Goal: Information Seeking & Learning: Learn about a topic

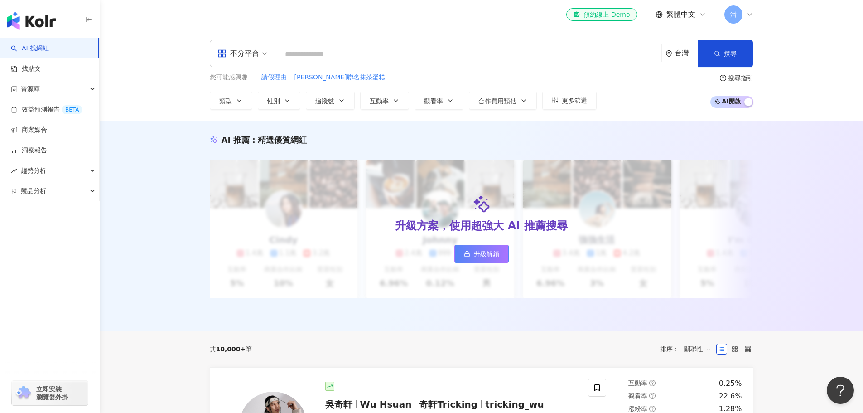
click at [334, 52] on input "search" at bounding box center [469, 54] width 378 height 17
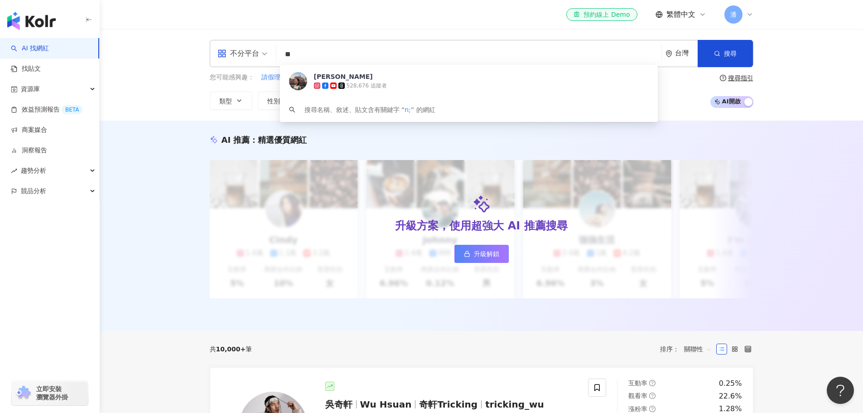
type input "*"
type input "**"
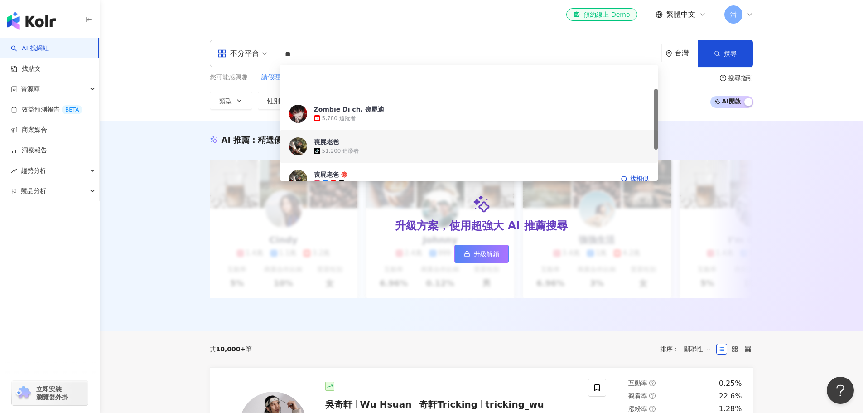
scroll to position [45, 0]
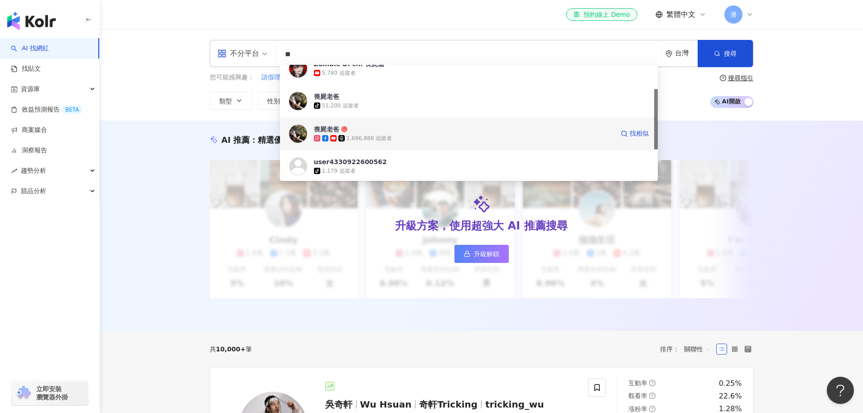
click at [375, 135] on div "1,696,886 追蹤者" at bounding box center [370, 139] width 46 height 8
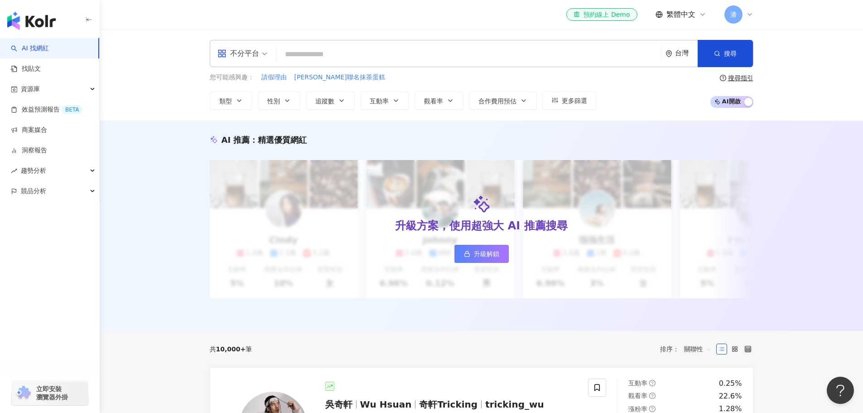
click at [323, 56] on input "search" at bounding box center [469, 54] width 378 height 17
click at [316, 50] on input "search" at bounding box center [469, 54] width 378 height 17
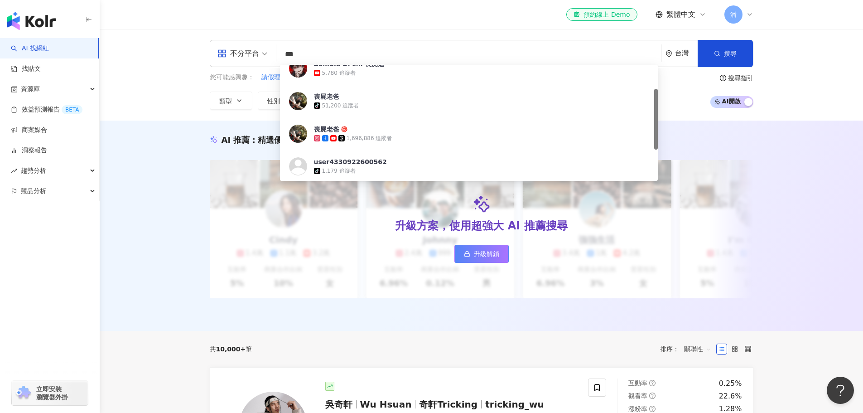
scroll to position [0, 0]
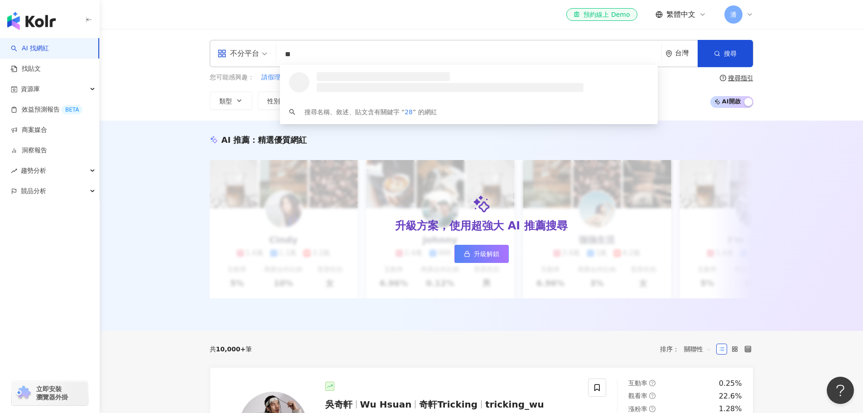
type input "*"
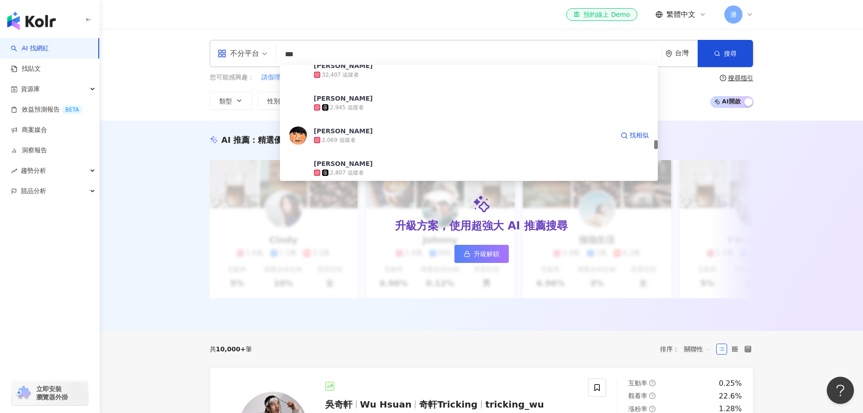
scroll to position [1133, 0]
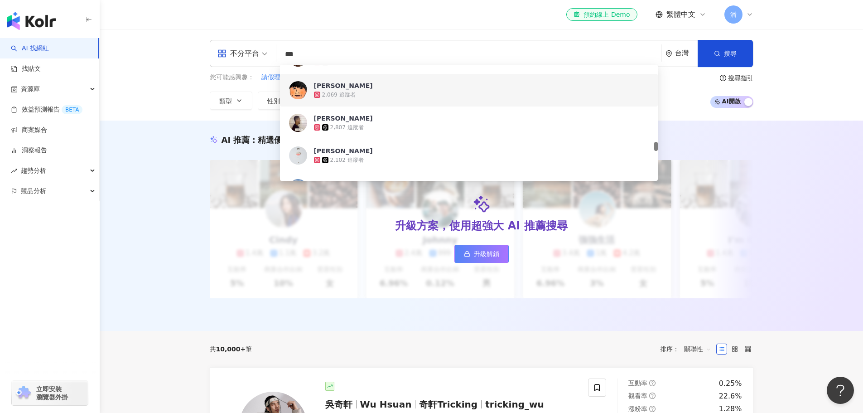
drag, startPoint x: 319, startPoint y: 56, endPoint x: 221, endPoint y: 45, distance: 99.4
click at [221, 45] on div "不分平台 *** 台灣 搜尋 daa09439-ae19-4221-9894-7a4bf92bdbda 8e5dabc3-0baf-40ca-a78c-d23…" at bounding box center [482, 53] width 544 height 27
paste input "***"
type input "******"
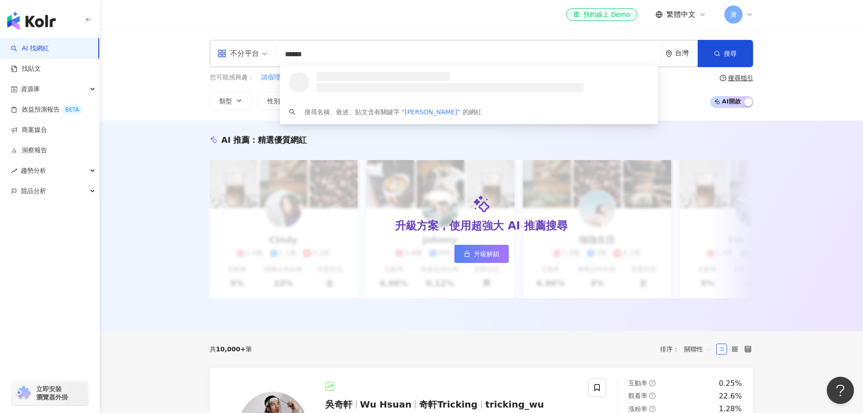
scroll to position [0, 0]
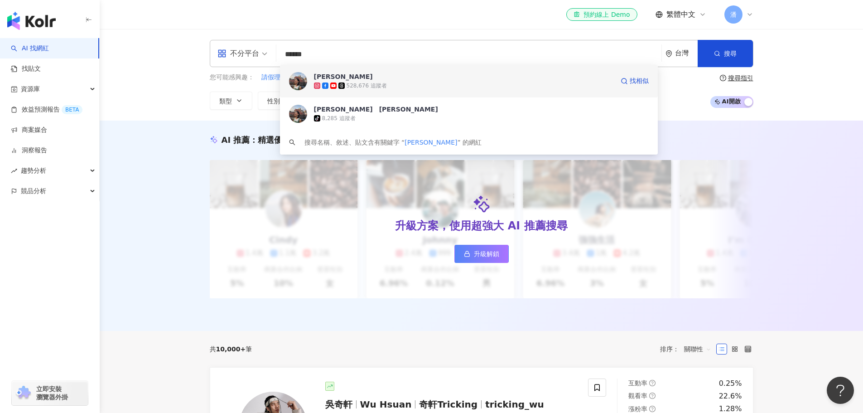
click at [402, 91] on div "大久保麻梨子 528,676 追蹤者 找相似" at bounding box center [469, 81] width 378 height 33
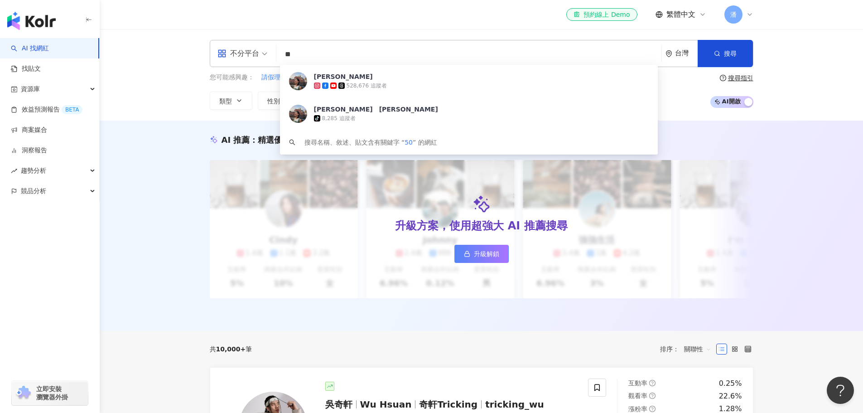
type input "*"
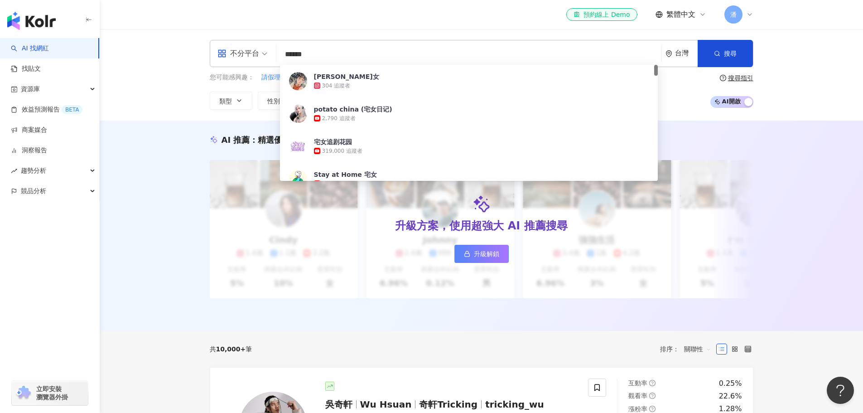
type input "****"
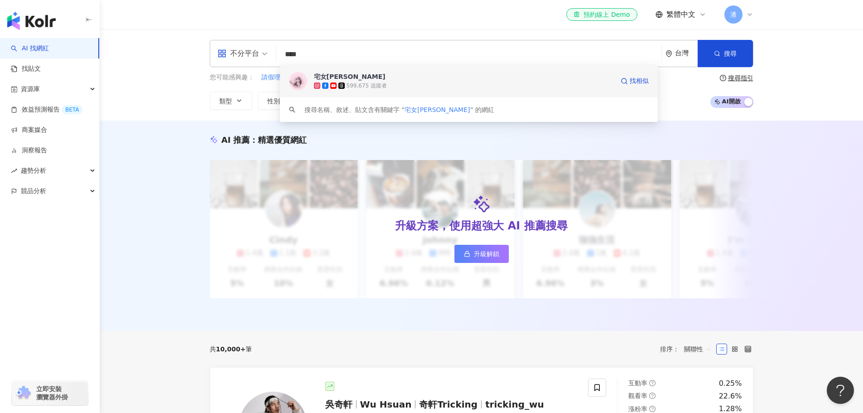
click at [383, 82] on div "599,675 追蹤者" at bounding box center [367, 86] width 40 height 8
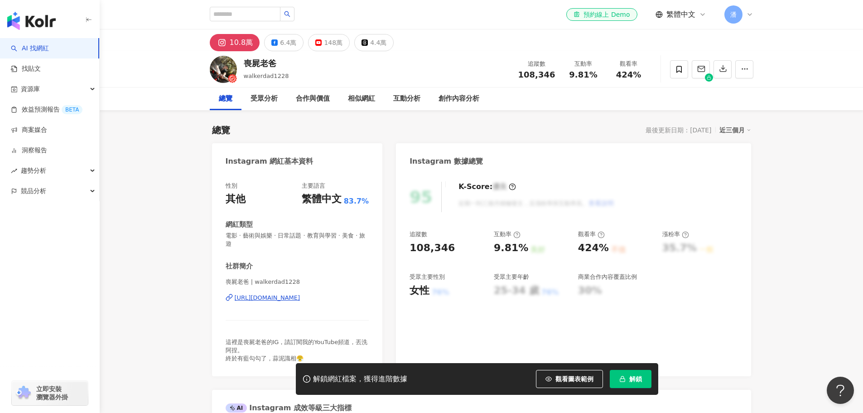
click at [300, 299] on div "https://www.instagram.com/walkerdad1228/" at bounding box center [268, 298] width 66 height 8
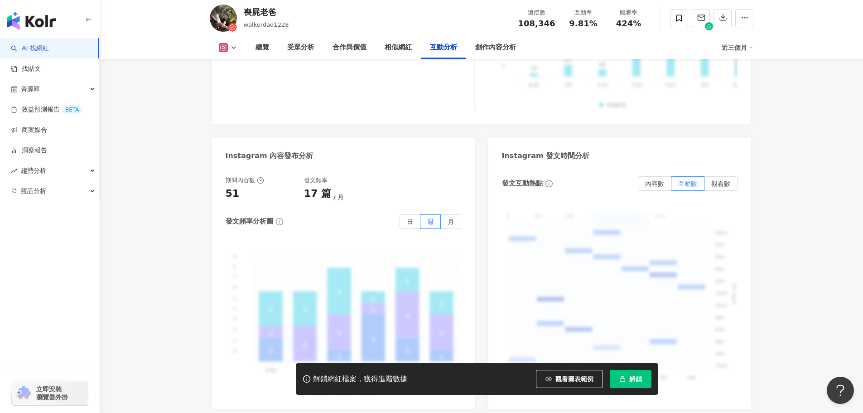
scroll to position [2266, 0]
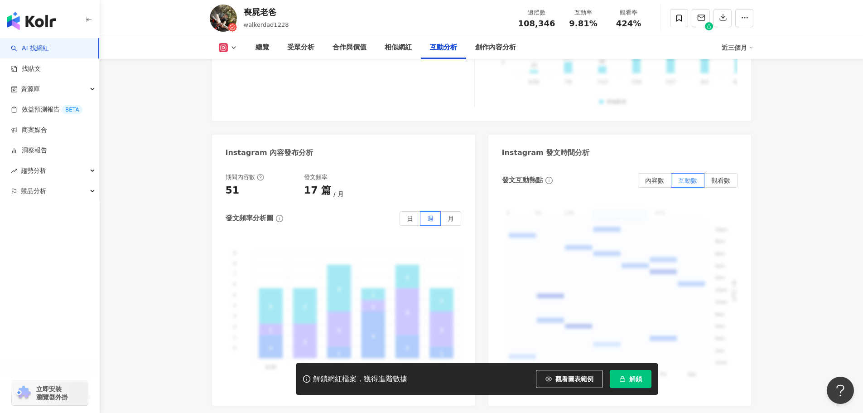
click at [744, 49] on div "近三個月" at bounding box center [738, 47] width 32 height 14
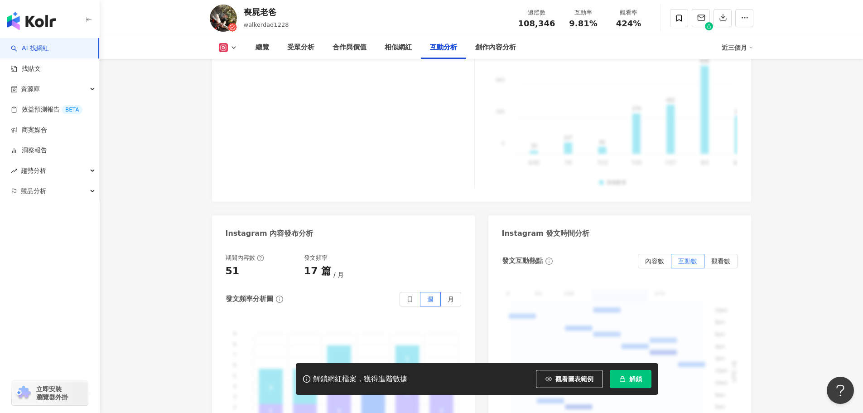
scroll to position [2261, 0]
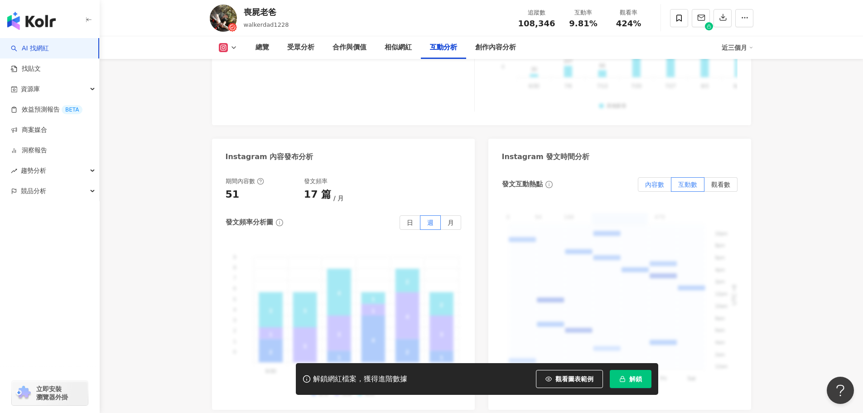
click at [644, 177] on label "內容數" at bounding box center [655, 184] width 34 height 14
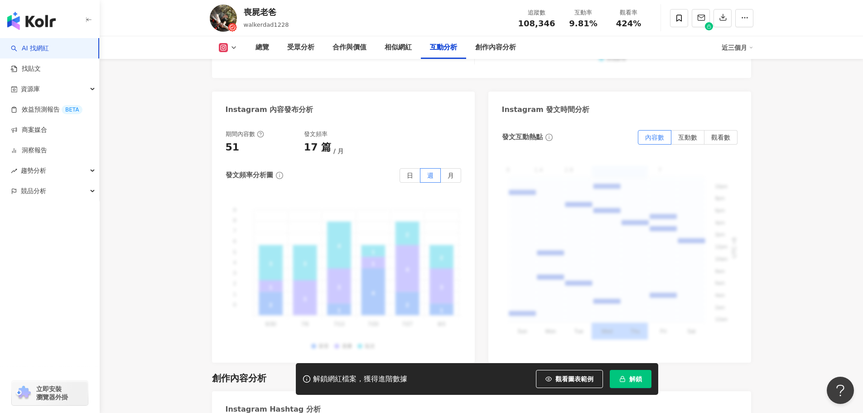
scroll to position [2216, 0]
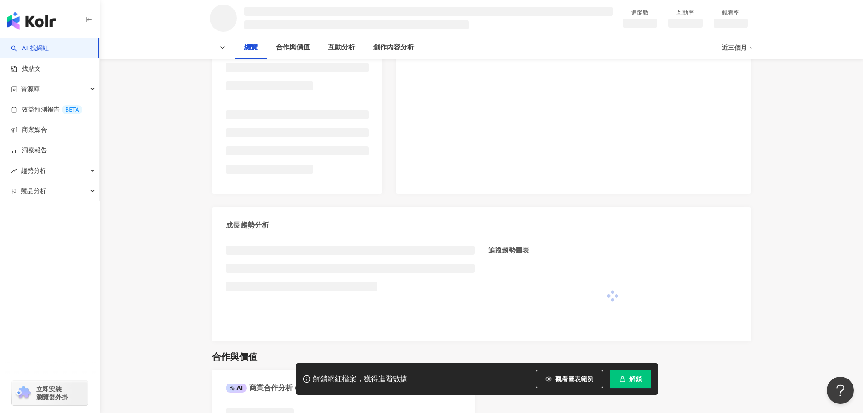
scroll to position [227, 0]
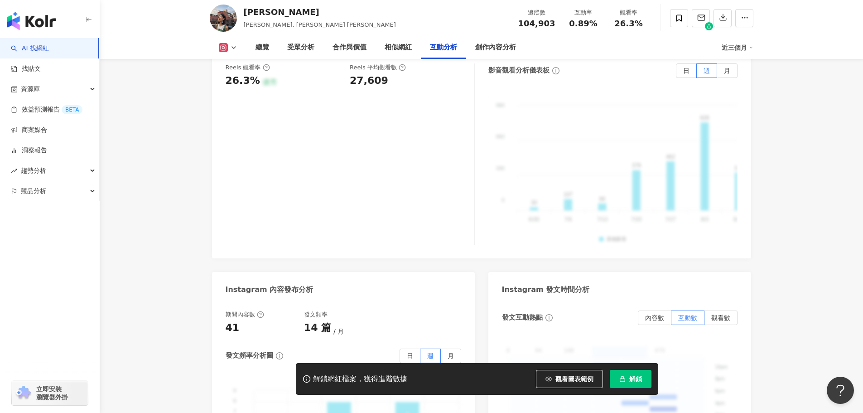
scroll to position [2286, 0]
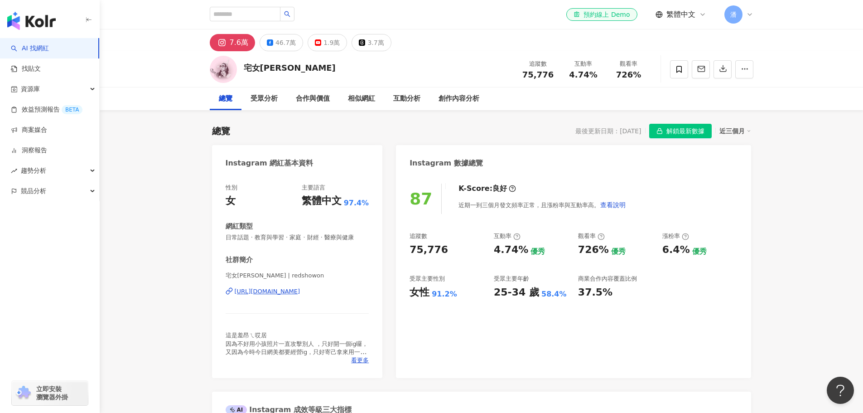
click at [272, 294] on div "[URL][DOMAIN_NAME]" at bounding box center [268, 291] width 66 height 8
